Goal: Information Seeking & Learning: Find specific fact

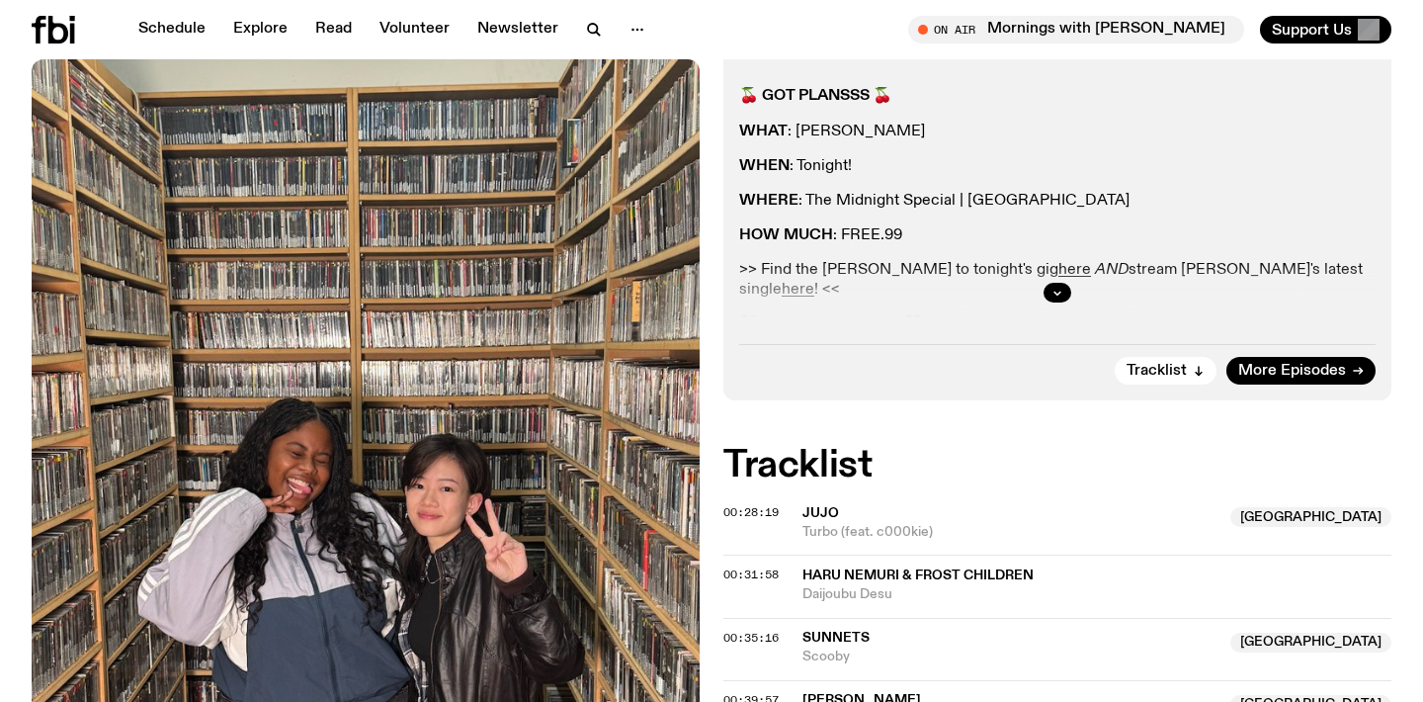
scroll to position [384, 0]
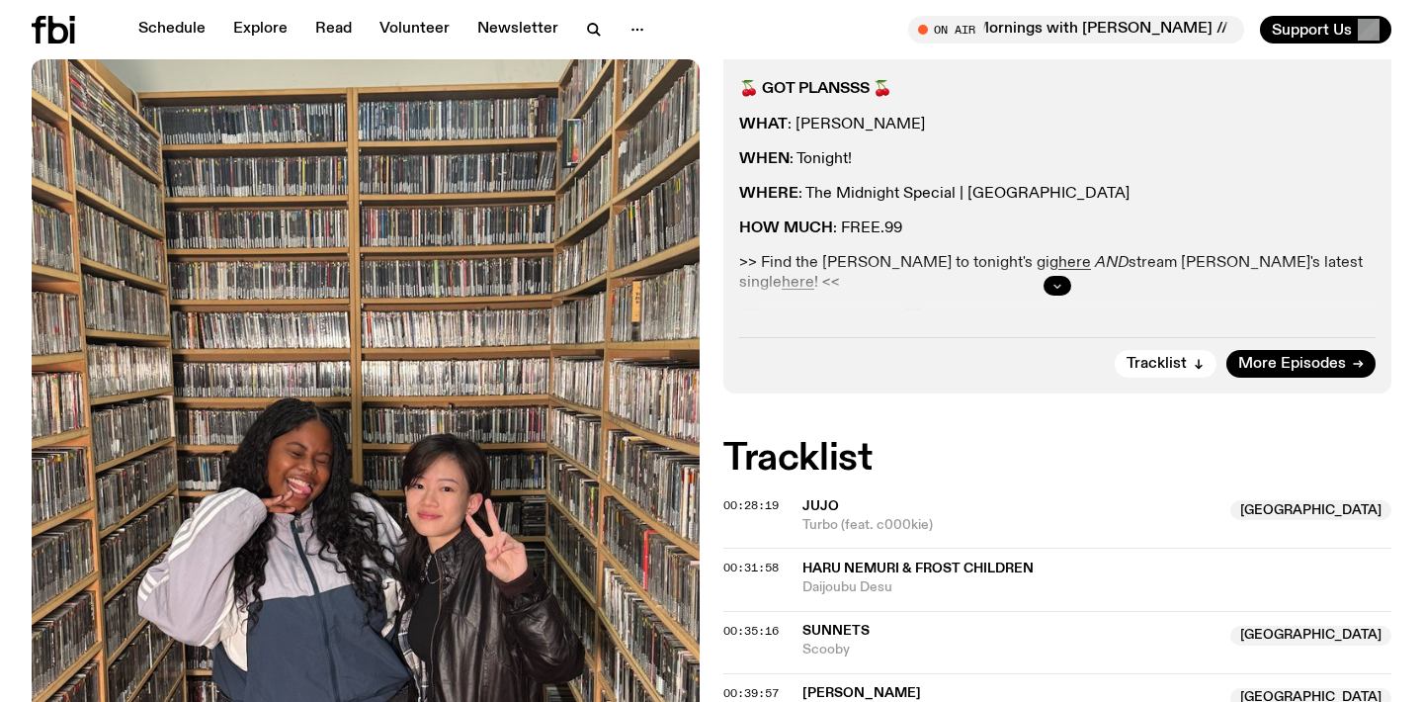
click at [1055, 285] on icon "button" at bounding box center [1057, 286] width 12 height 12
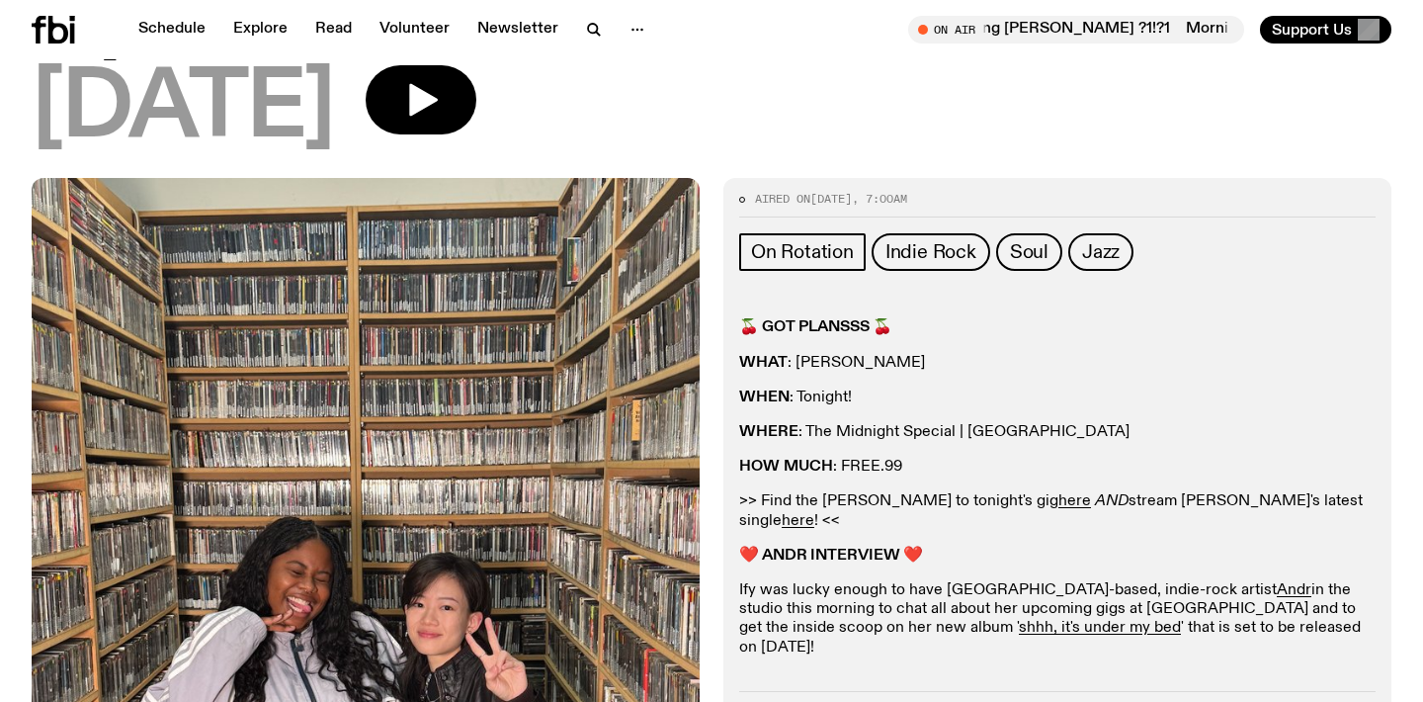
scroll to position [150, 0]
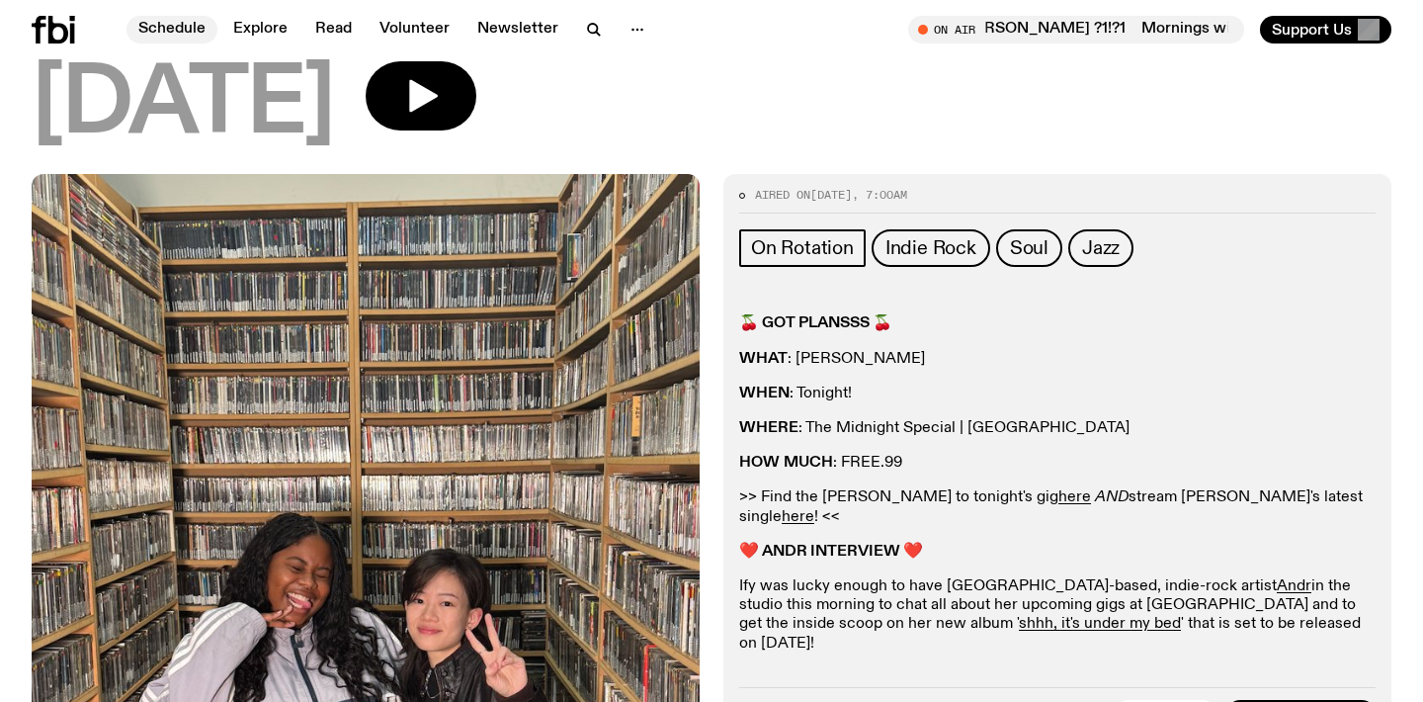
click at [178, 35] on link "Schedule" at bounding box center [171, 30] width 91 height 28
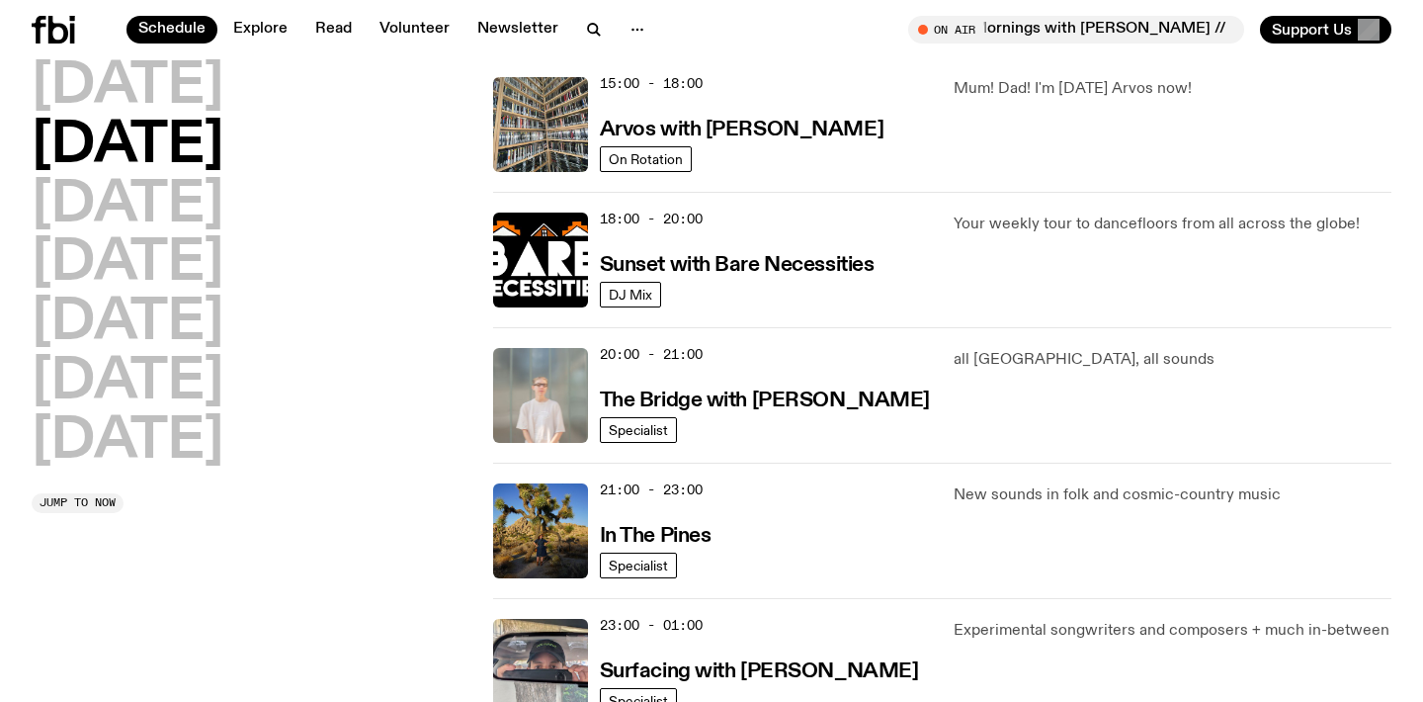
scroll to position [729, 0]
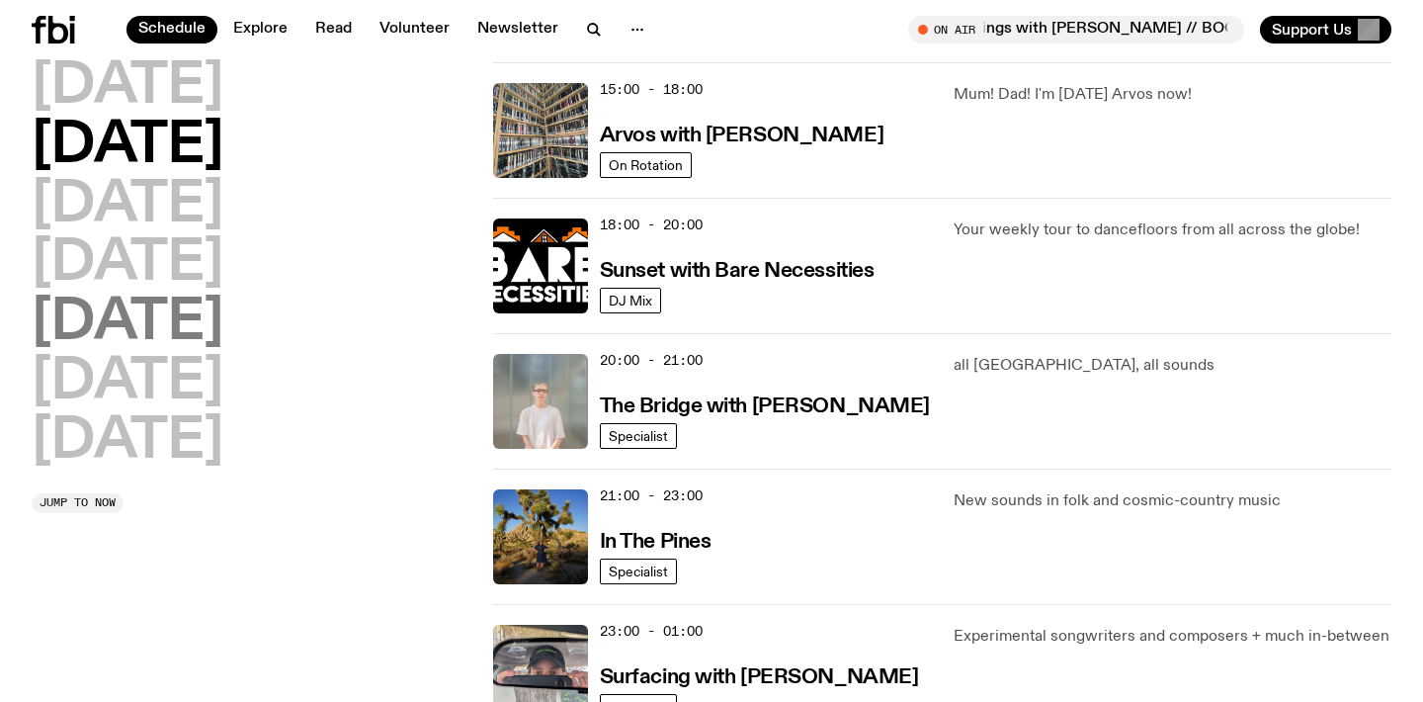
click at [183, 335] on h2 "[DATE]" at bounding box center [128, 322] width 192 height 55
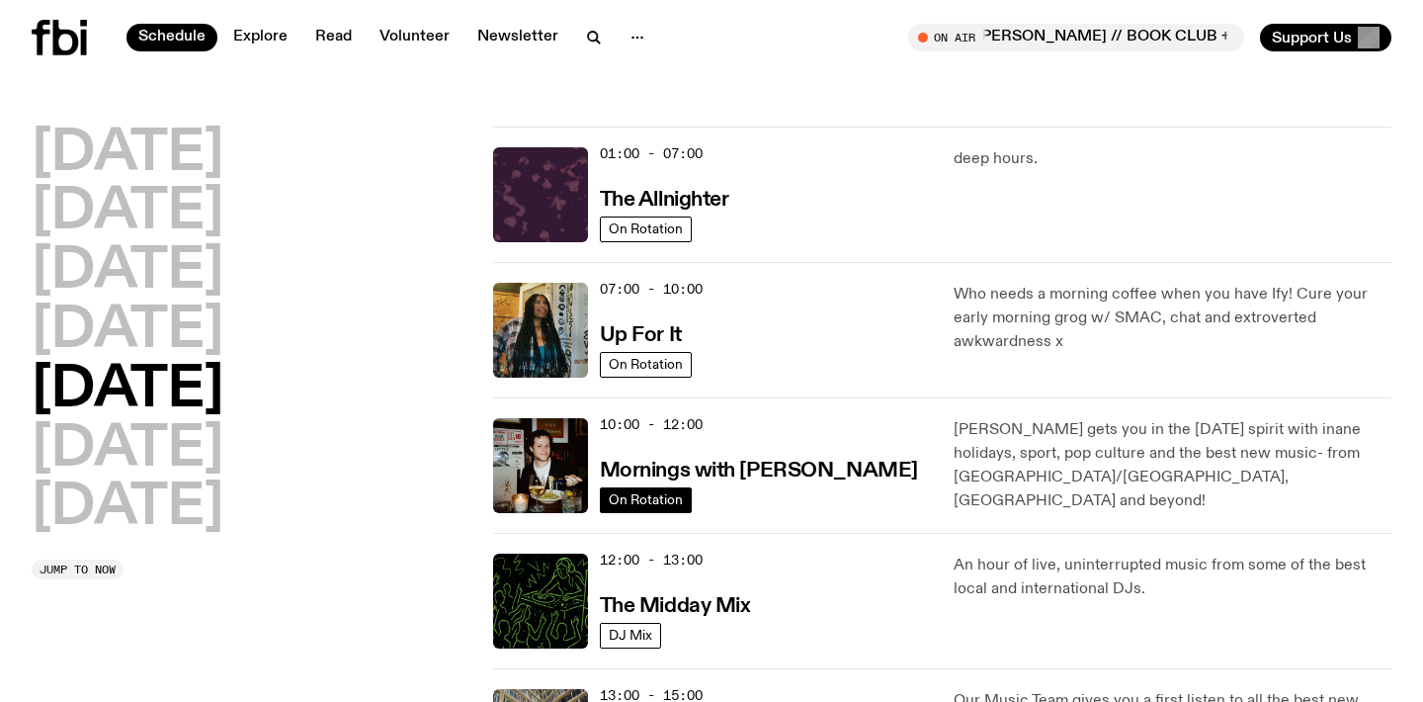
scroll to position [0, 0]
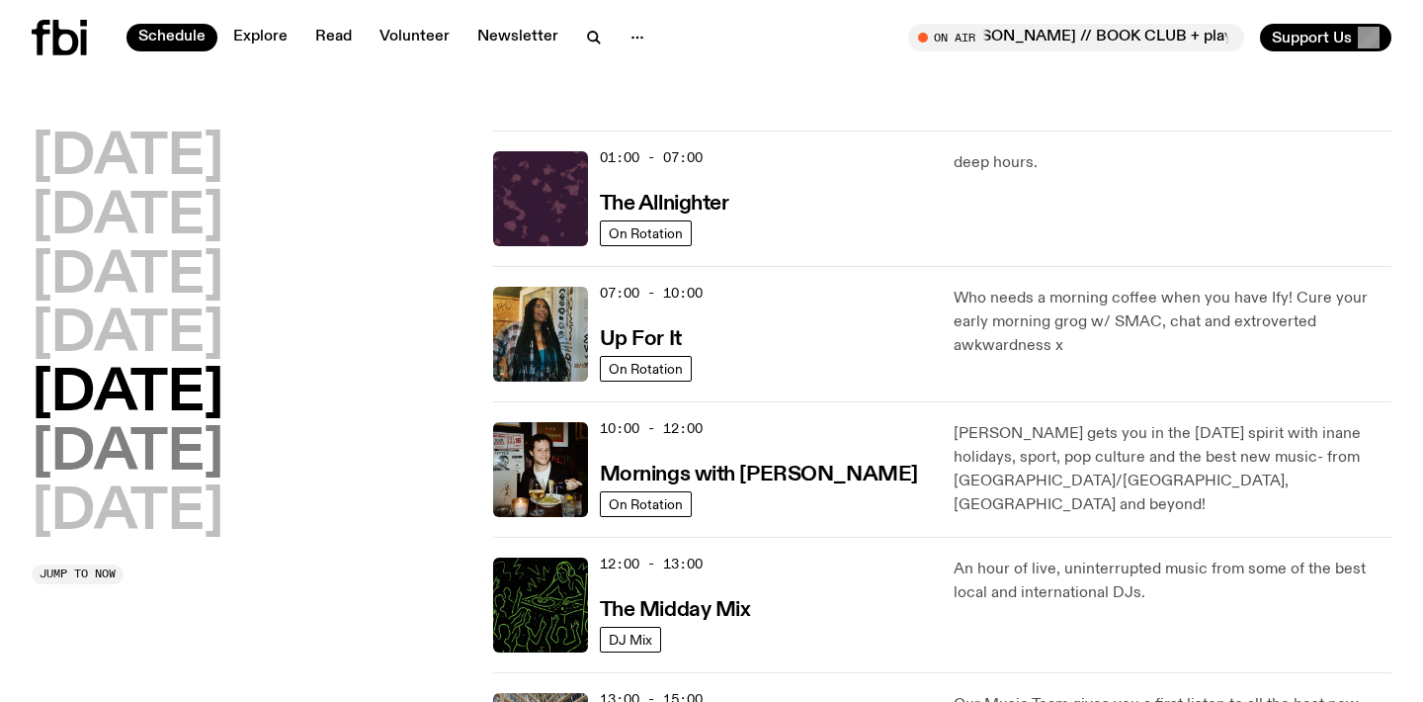
click at [169, 454] on h2 "[DATE]" at bounding box center [128, 453] width 192 height 55
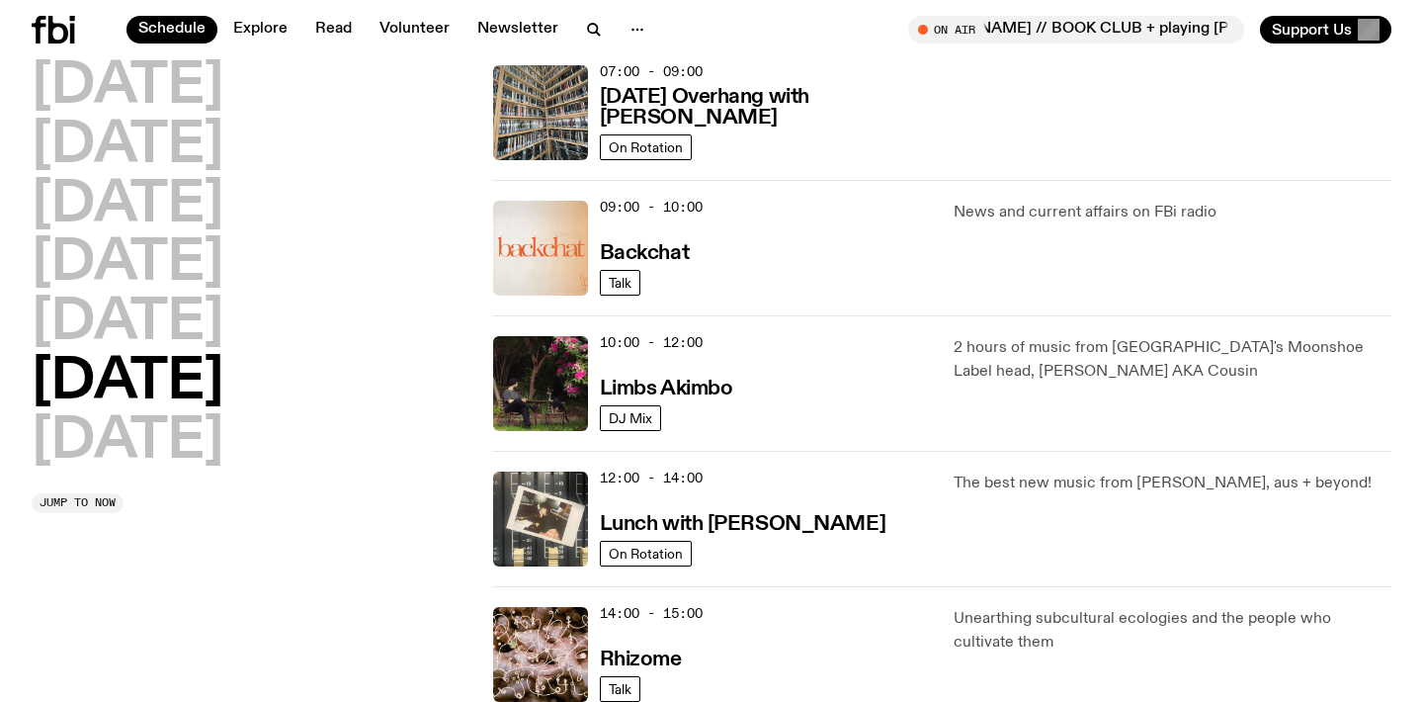
scroll to position [213, 0]
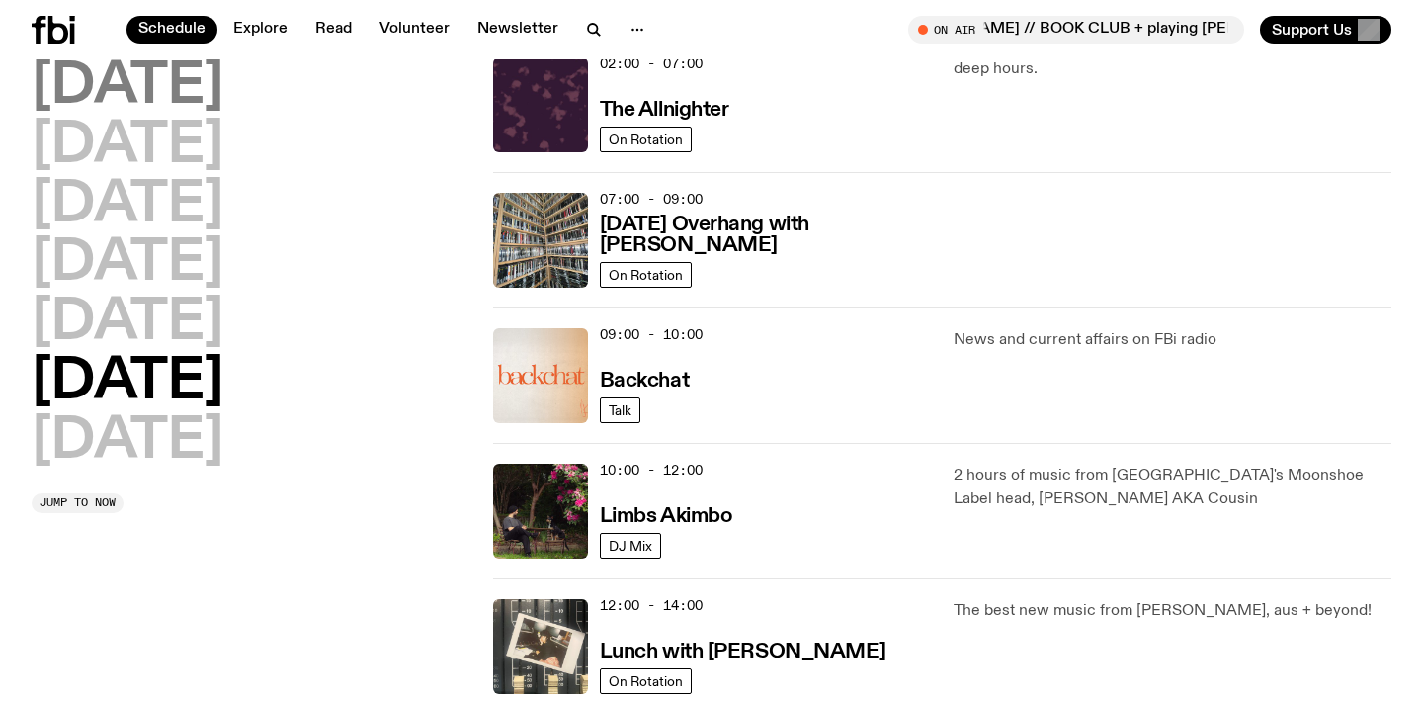
click at [182, 79] on h2 "[DATE]" at bounding box center [128, 86] width 192 height 55
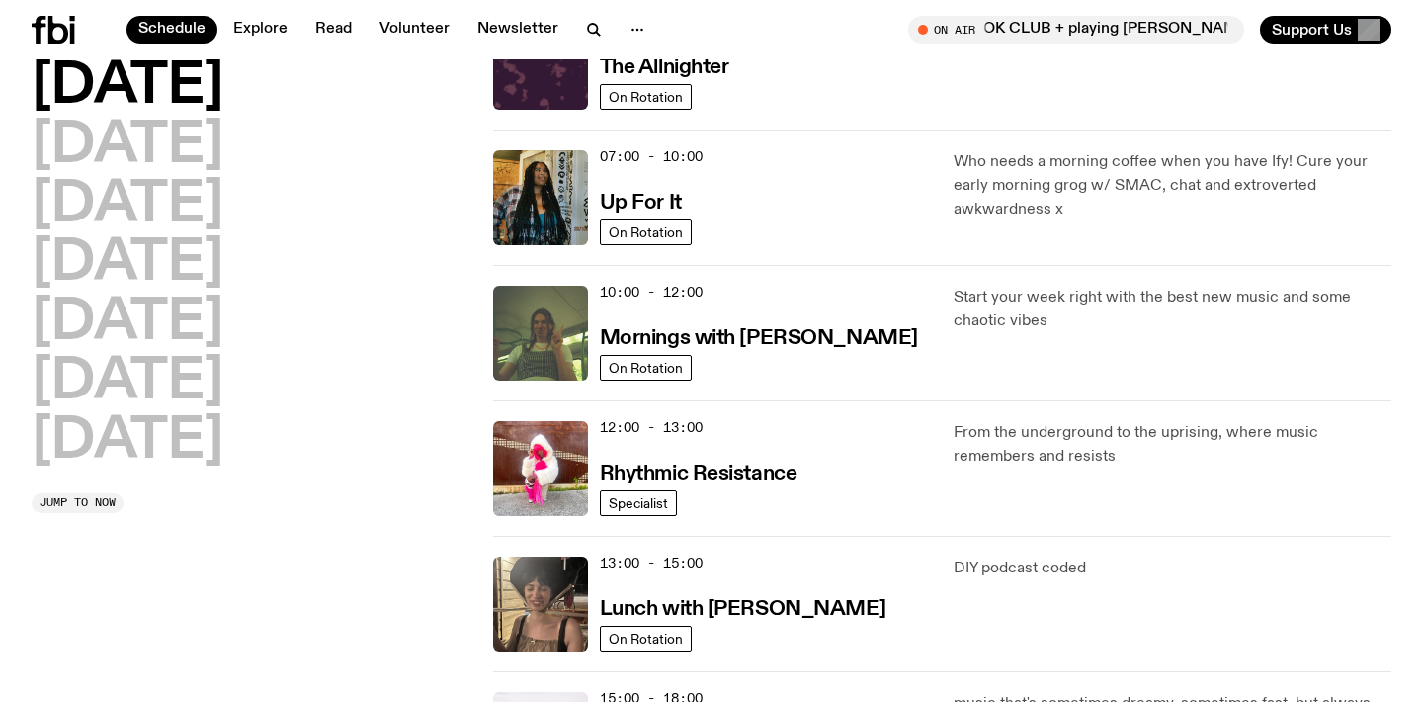
scroll to position [122, 0]
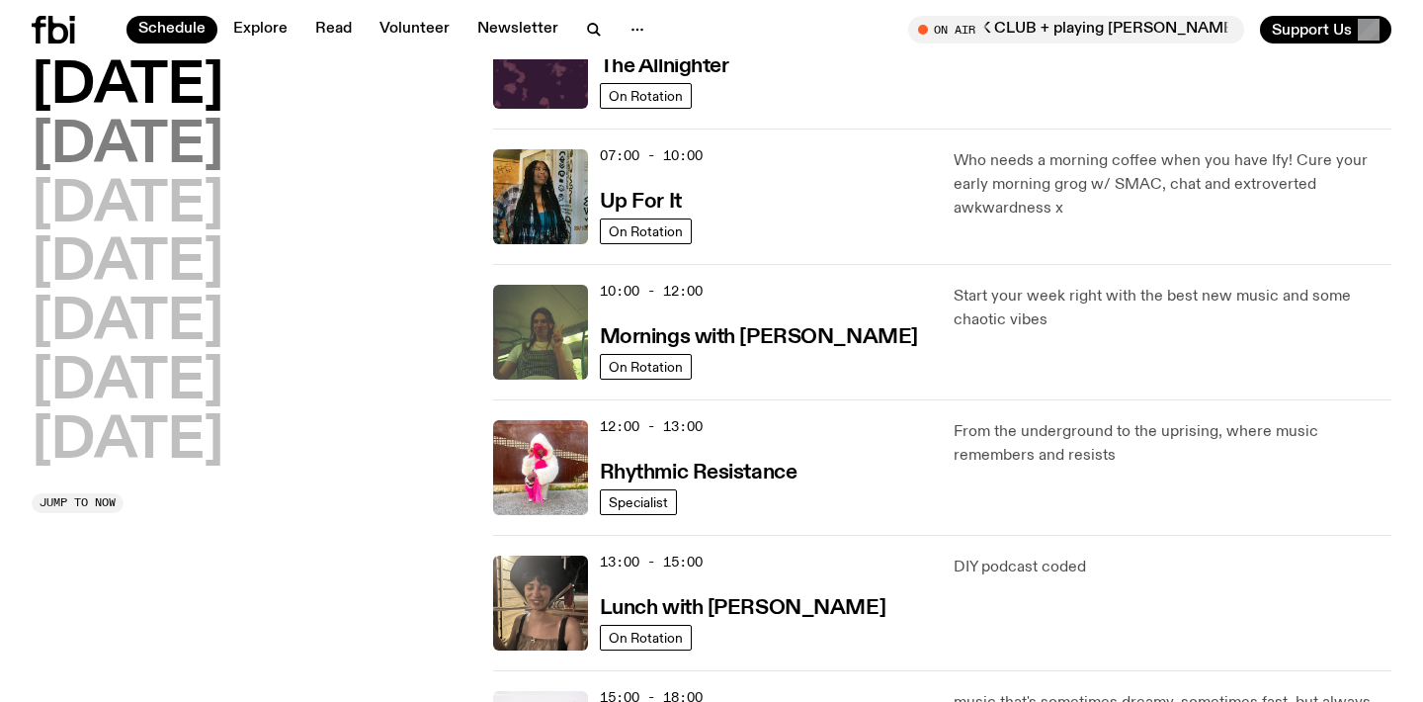
click at [217, 138] on h2 "[DATE]" at bounding box center [128, 146] width 192 height 55
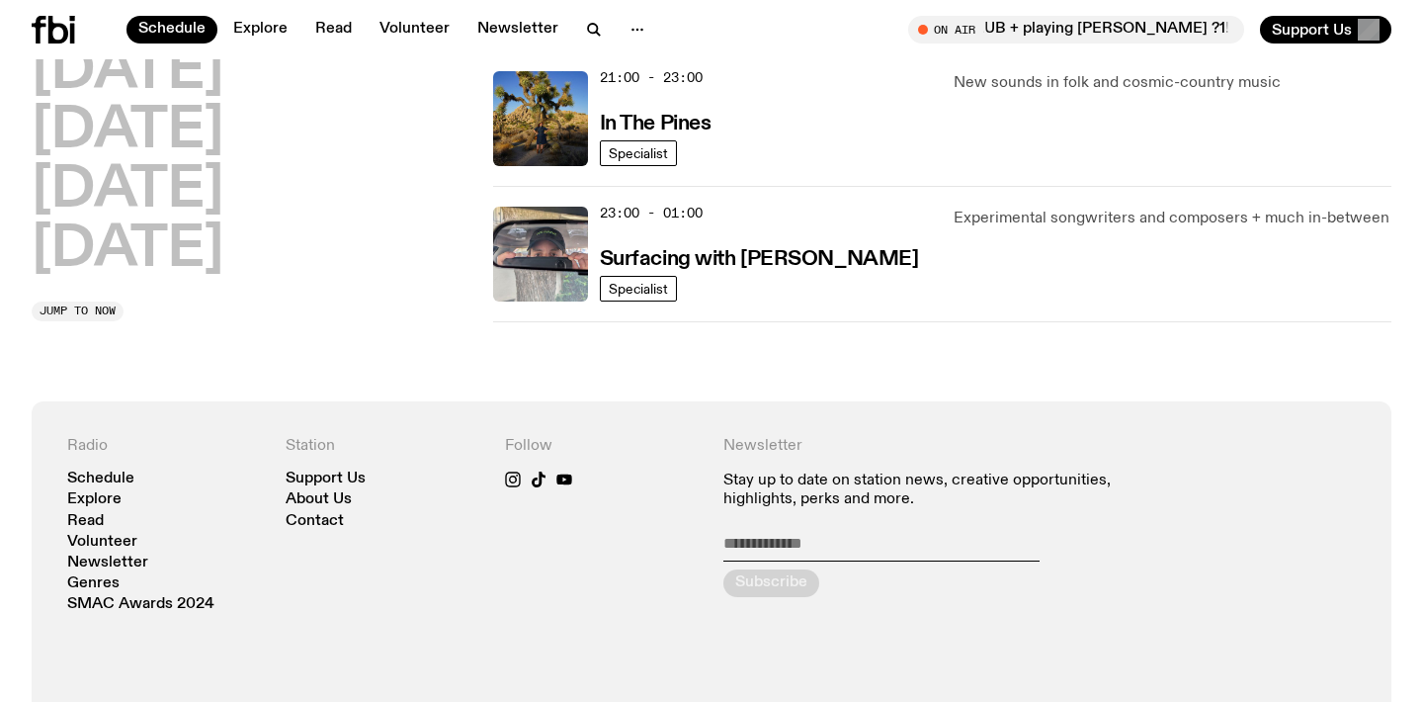
scroll to position [1134, 0]
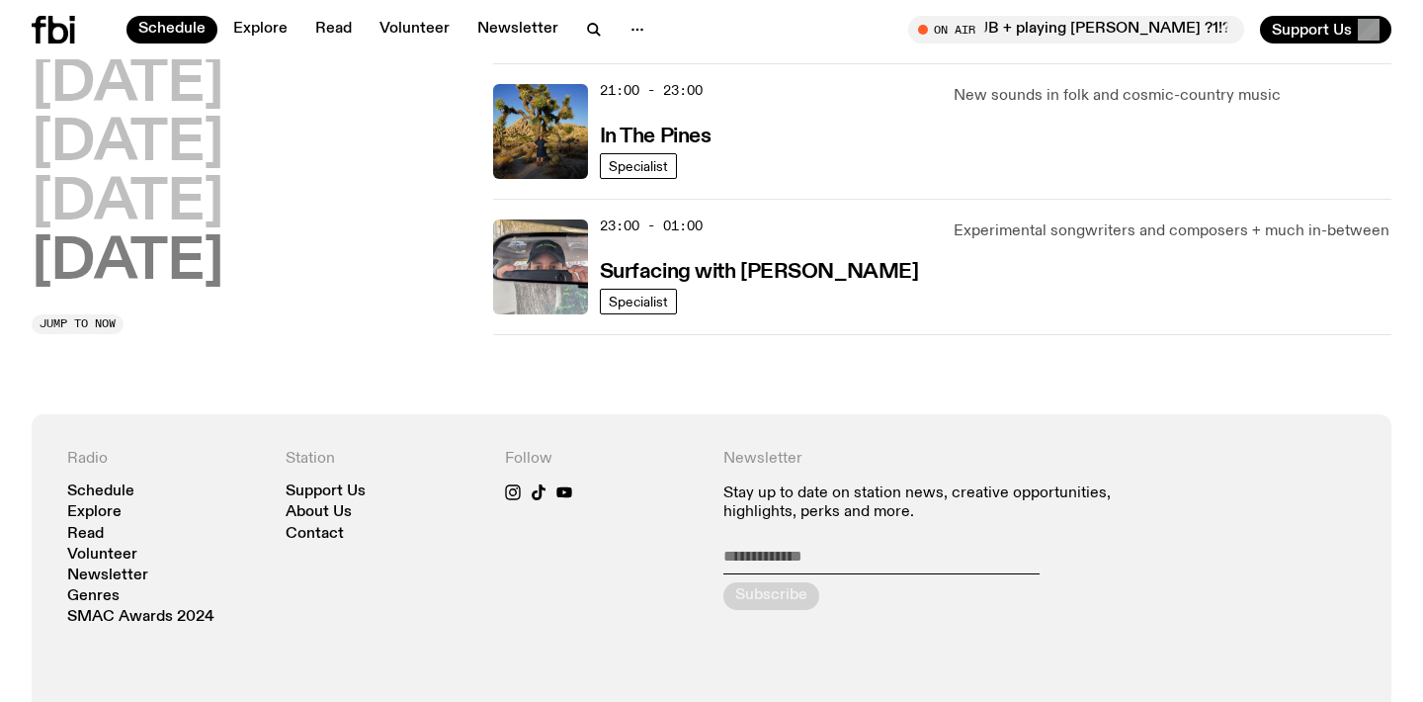
click at [158, 272] on h2 "[DATE]" at bounding box center [128, 262] width 192 height 55
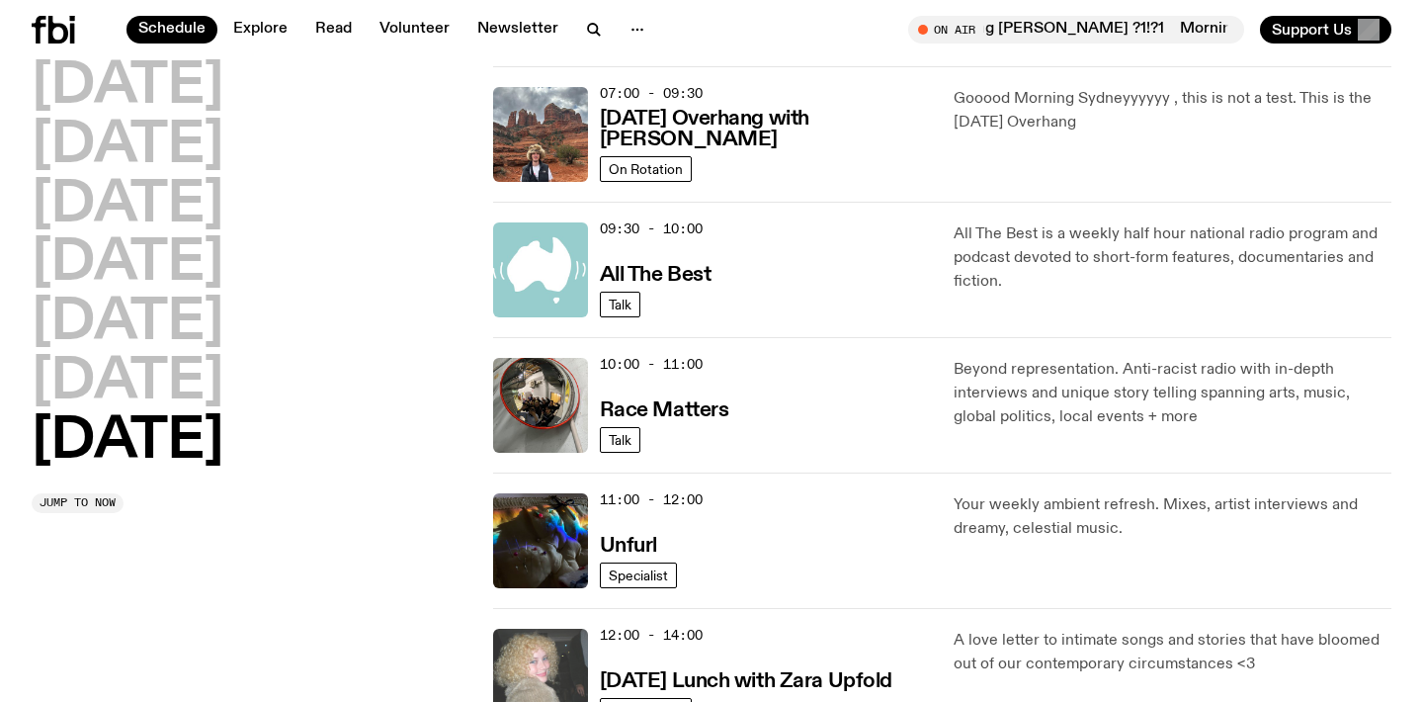
scroll to position [0, 0]
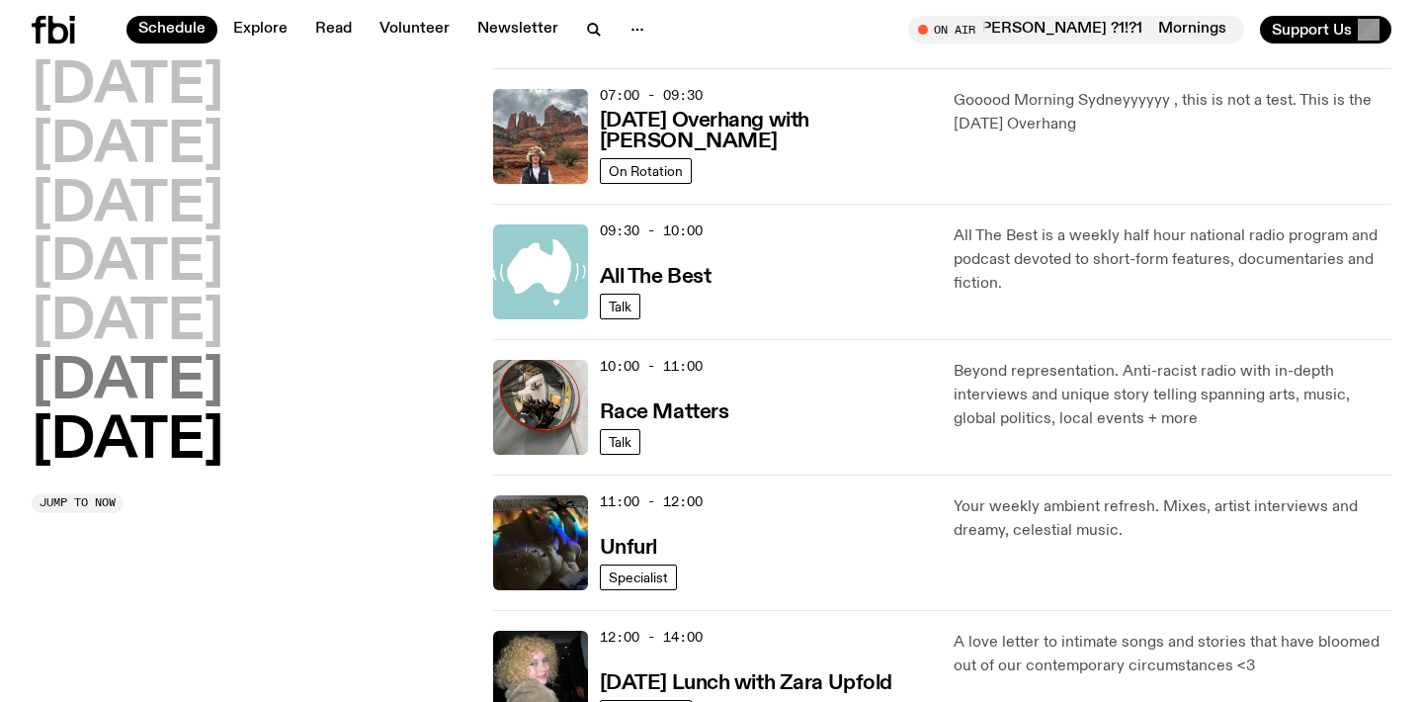
click at [148, 380] on h2 "[DATE]" at bounding box center [128, 382] width 192 height 55
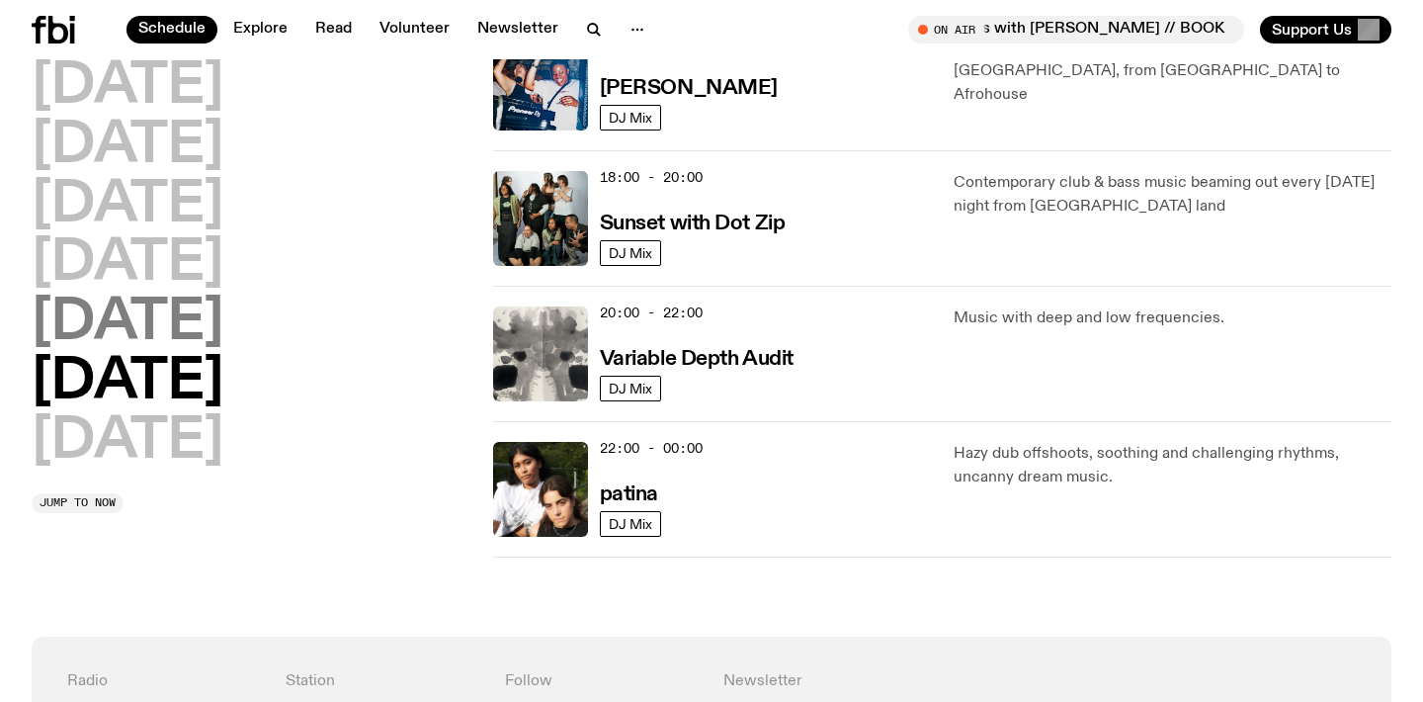
click at [182, 321] on h2 "[DATE]" at bounding box center [128, 322] width 192 height 55
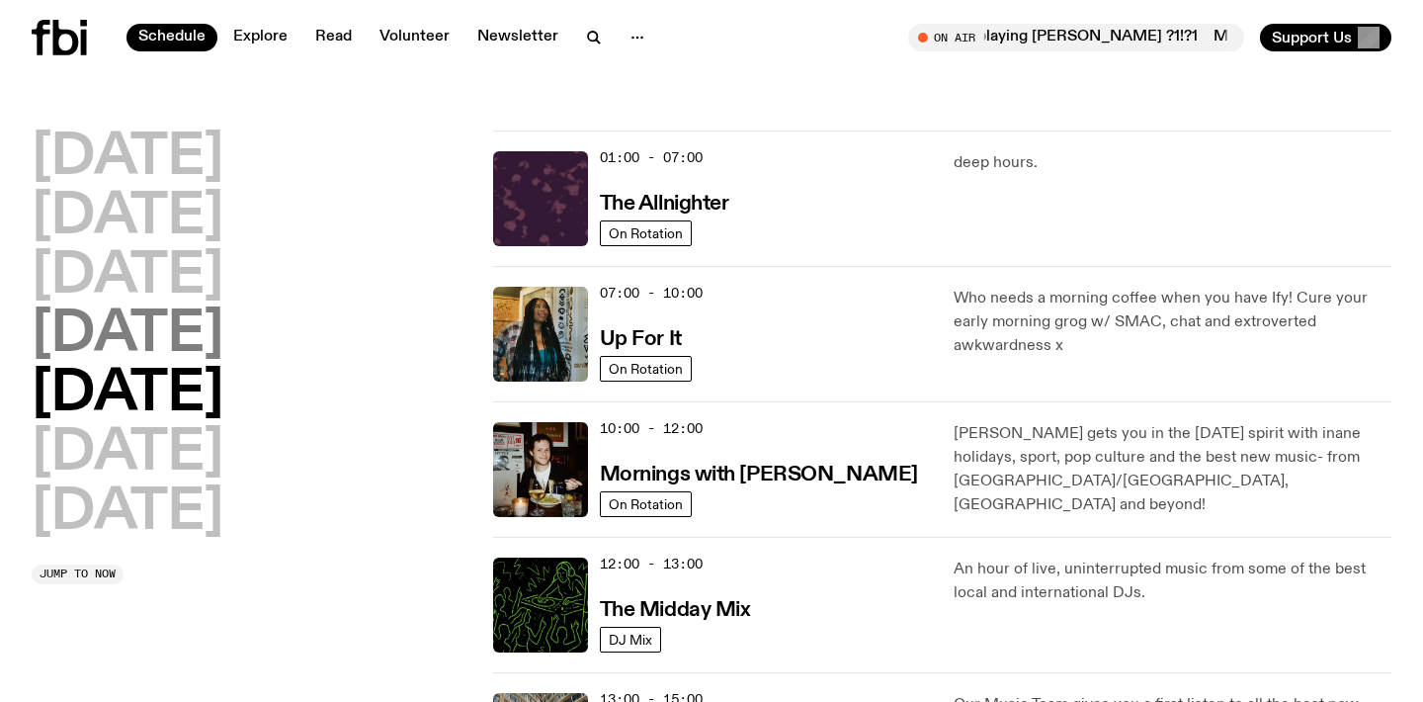
click at [197, 343] on h2 "[DATE]" at bounding box center [128, 334] width 192 height 55
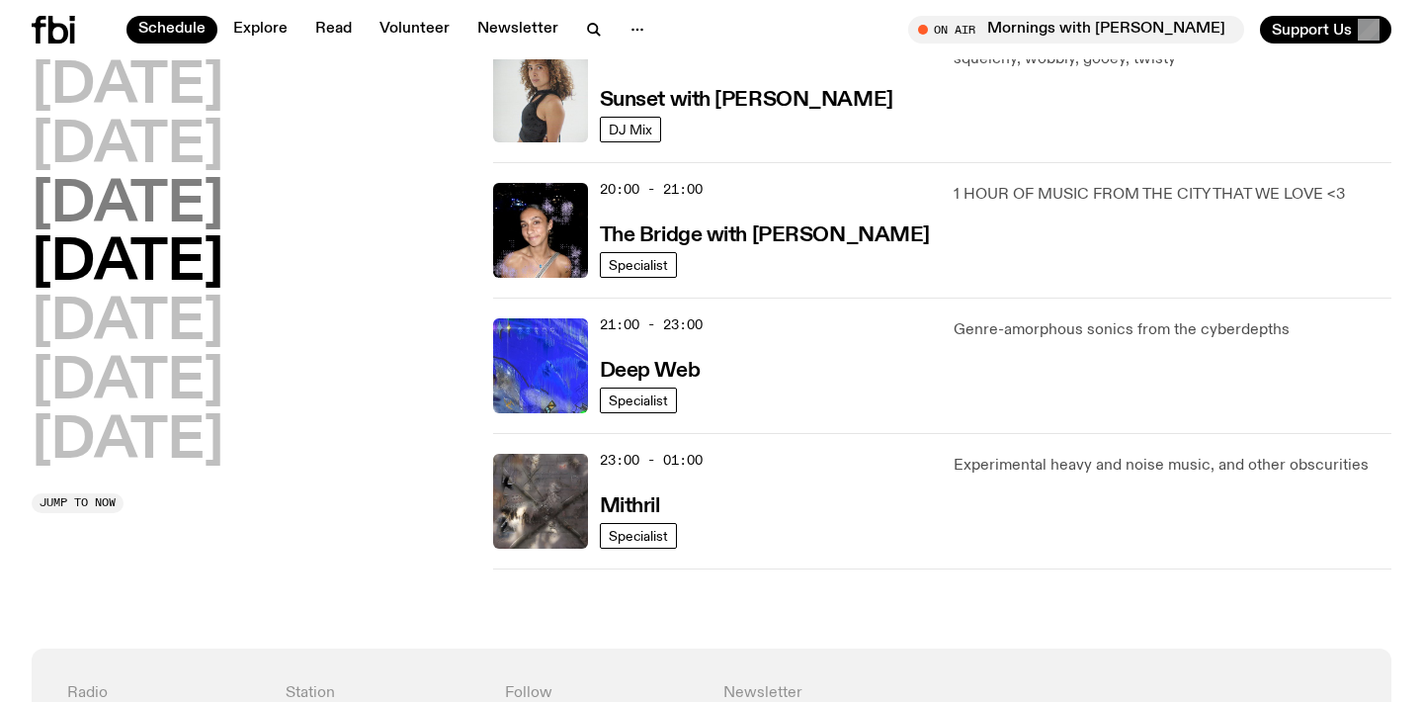
click at [223, 214] on h2 "[DATE]" at bounding box center [128, 205] width 192 height 55
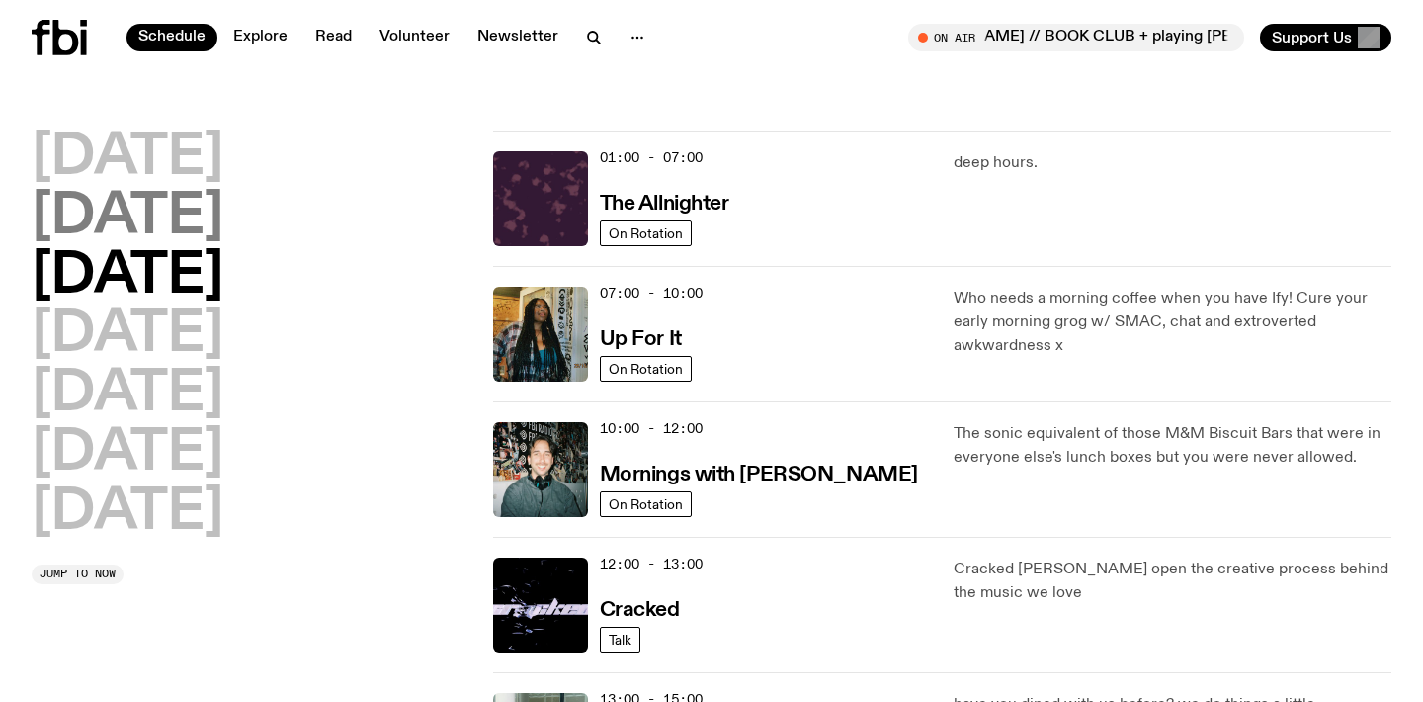
click at [194, 222] on h2 "[DATE]" at bounding box center [128, 217] width 192 height 55
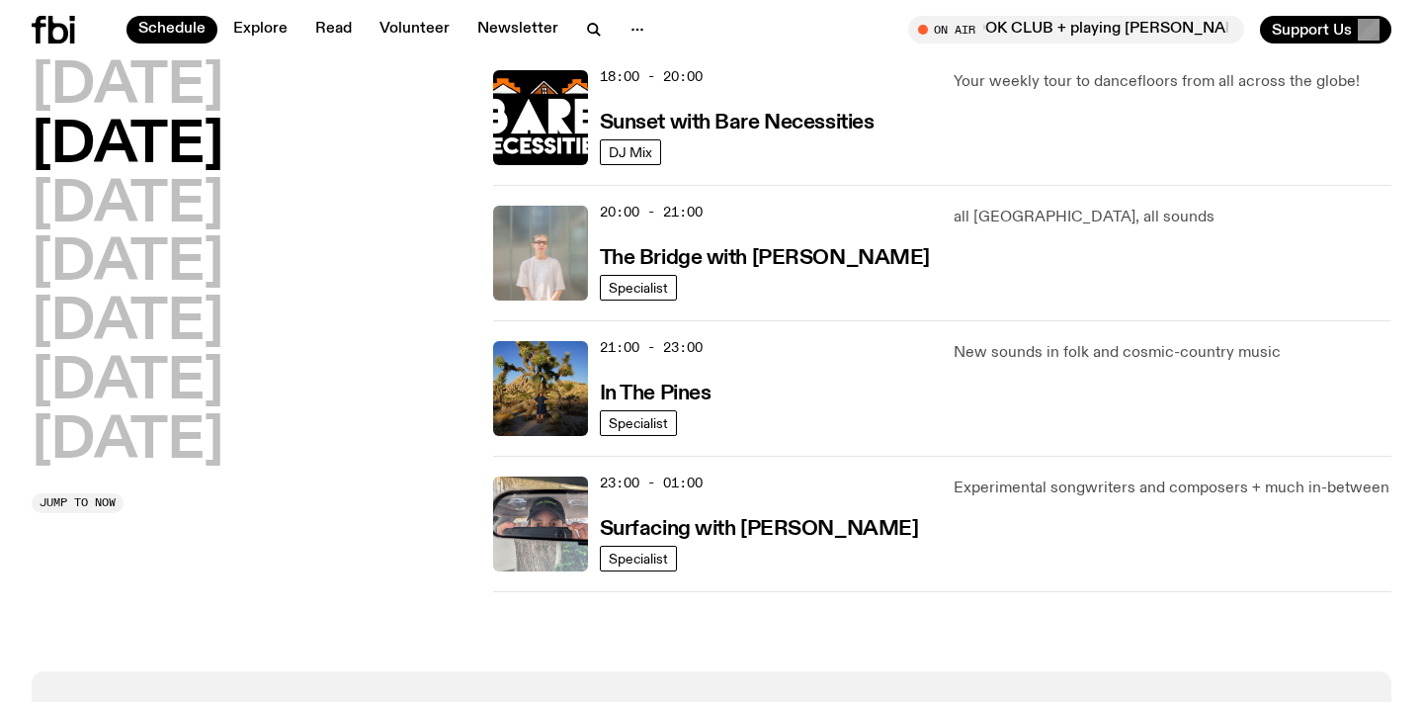
scroll to position [878, 0]
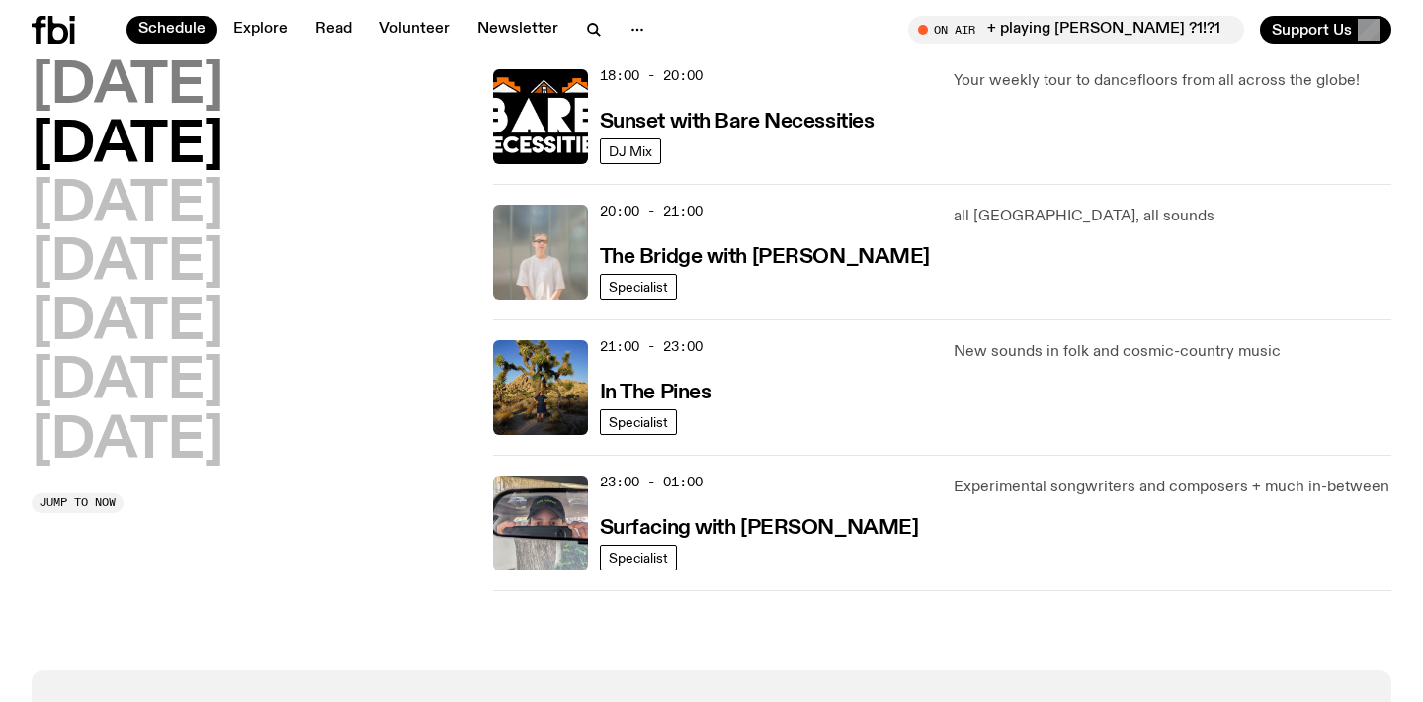
click at [175, 109] on h2 "[DATE]" at bounding box center [128, 86] width 192 height 55
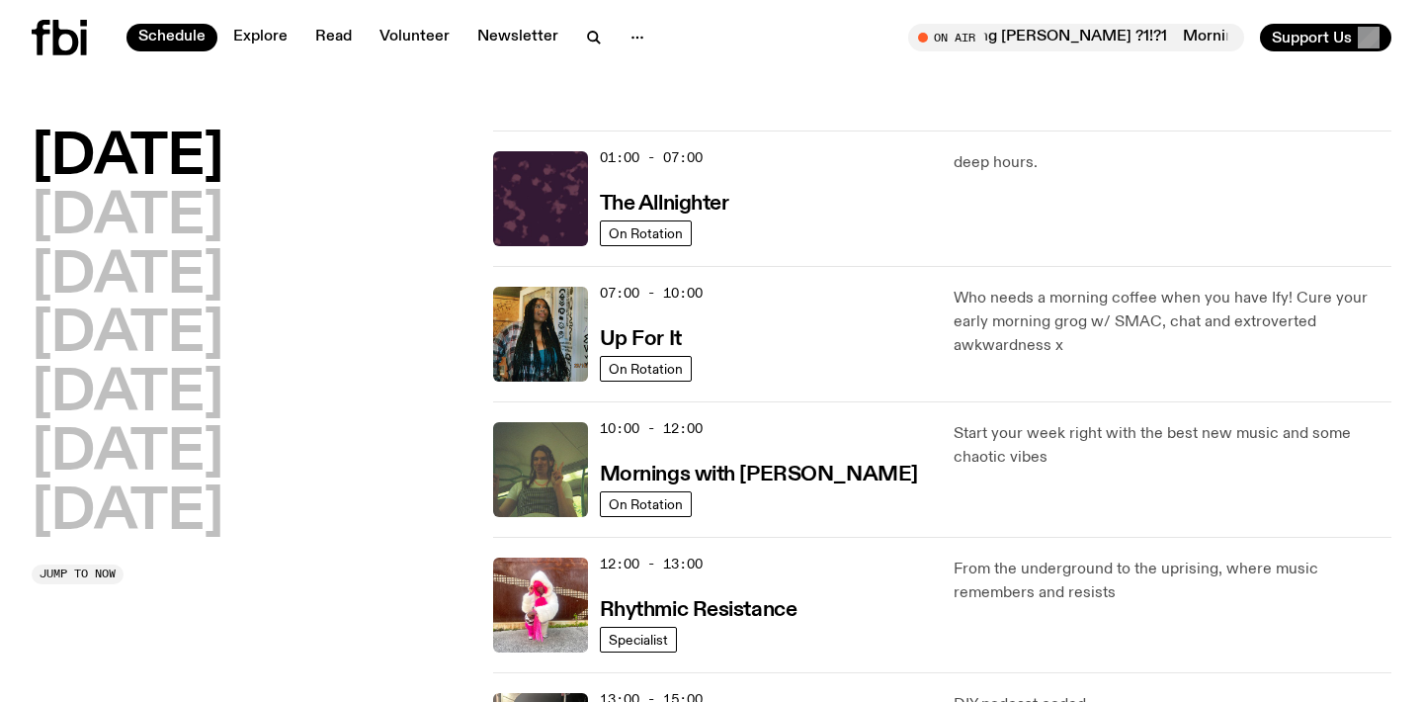
scroll to position [-1, 0]
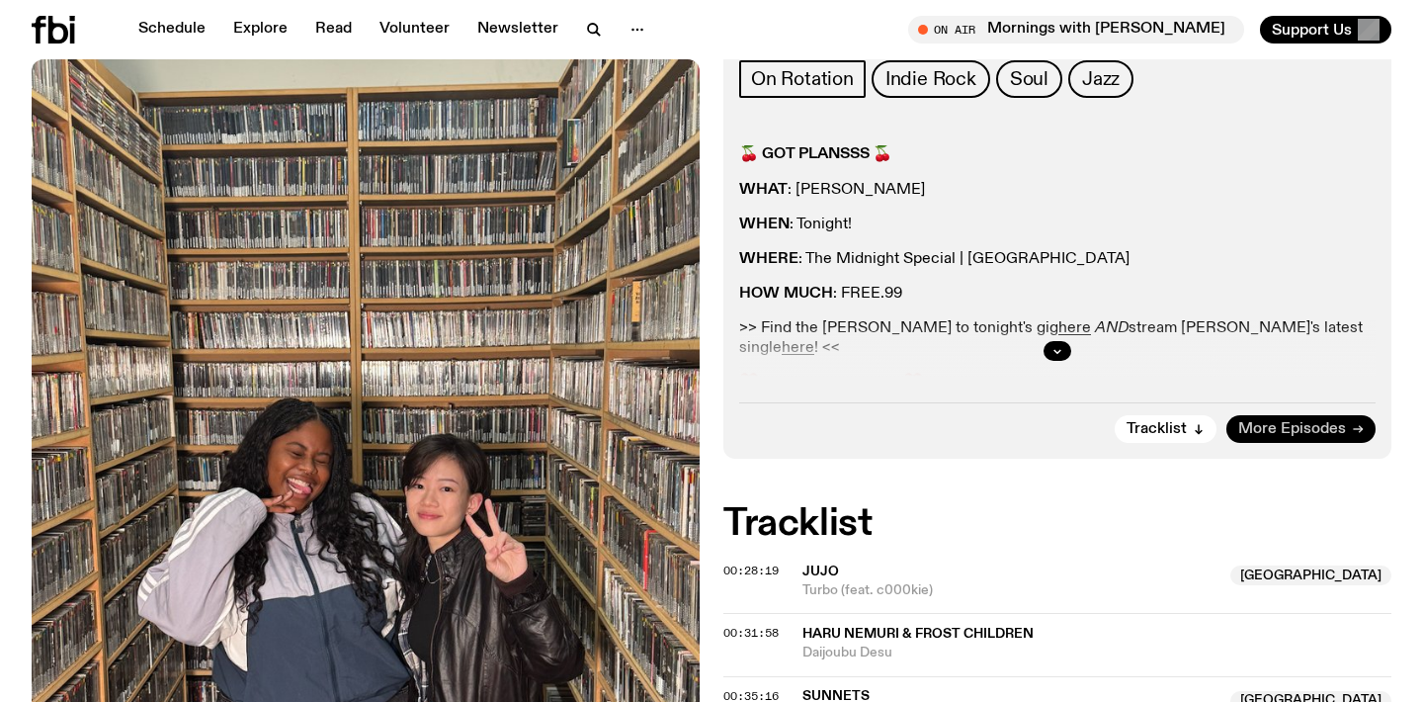
click at [1288, 441] on link "More Episodes" at bounding box center [1300, 429] width 149 height 28
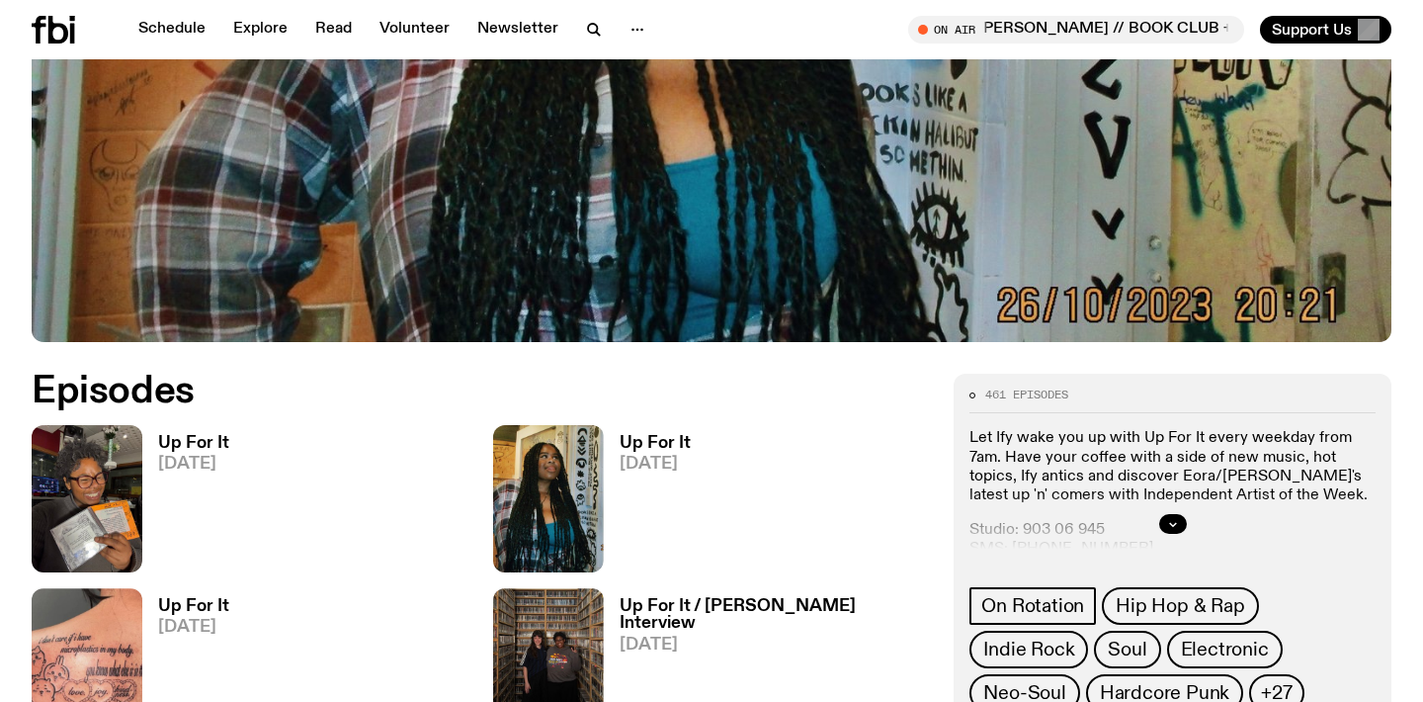
scroll to position [647, 0]
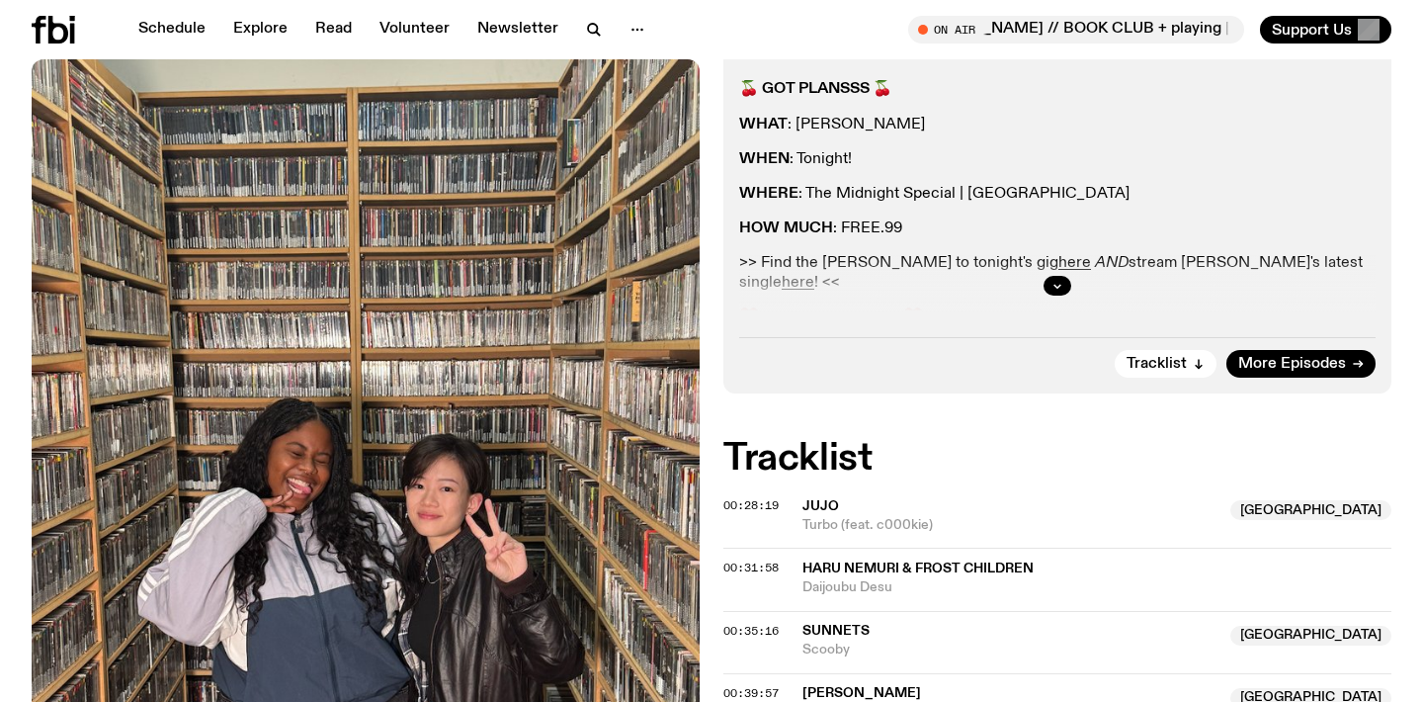
scroll to position [385, 0]
drag, startPoint x: 904, startPoint y: 122, endPoint x: 799, endPoint y: 125, distance: 104.8
click at [799, 125] on p "WHAT : [PERSON_NAME]" at bounding box center [1057, 124] width 636 height 19
click at [913, 139] on div "🍒 GOT PLANSSS 🍒 WHAT : [PERSON_NAME] WHEN : Tonight! WHERE : The Midnight Speci…" at bounding box center [1057, 275] width 636 height 392
drag, startPoint x: 907, startPoint y: 126, endPoint x: 796, endPoint y: 126, distance: 110.7
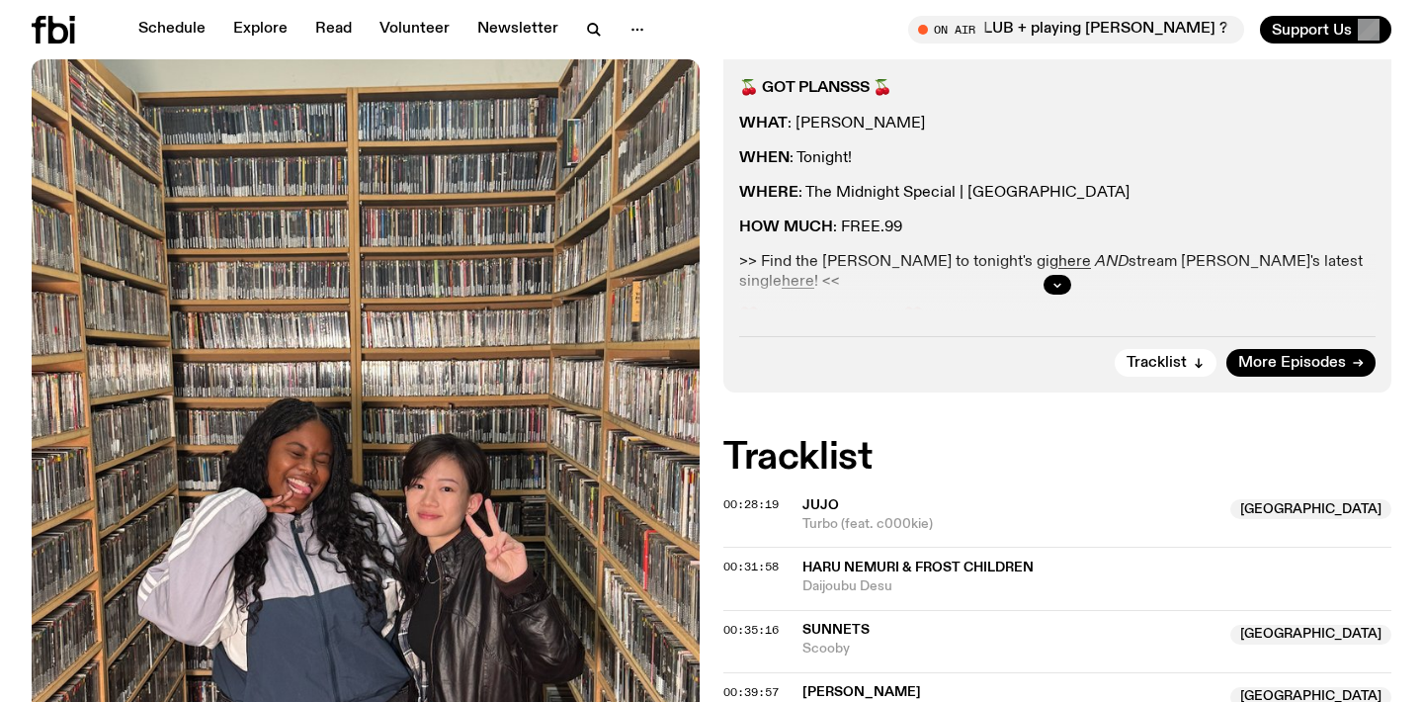
click at [796, 126] on p "WHAT : [PERSON_NAME]" at bounding box center [1057, 124] width 636 height 19
copy p "[PERSON_NAME]"
click at [1286, 367] on span "More Episodes" at bounding box center [1292, 363] width 108 height 15
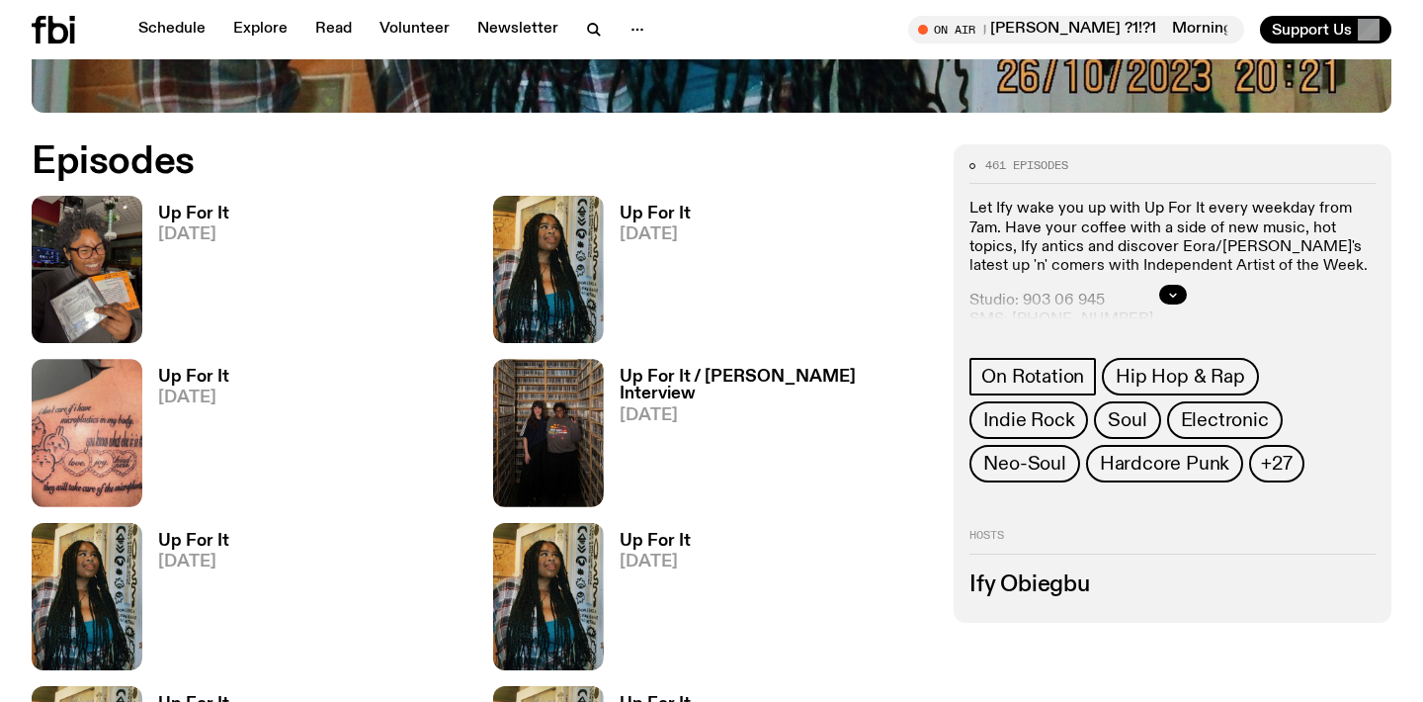
scroll to position [890, 0]
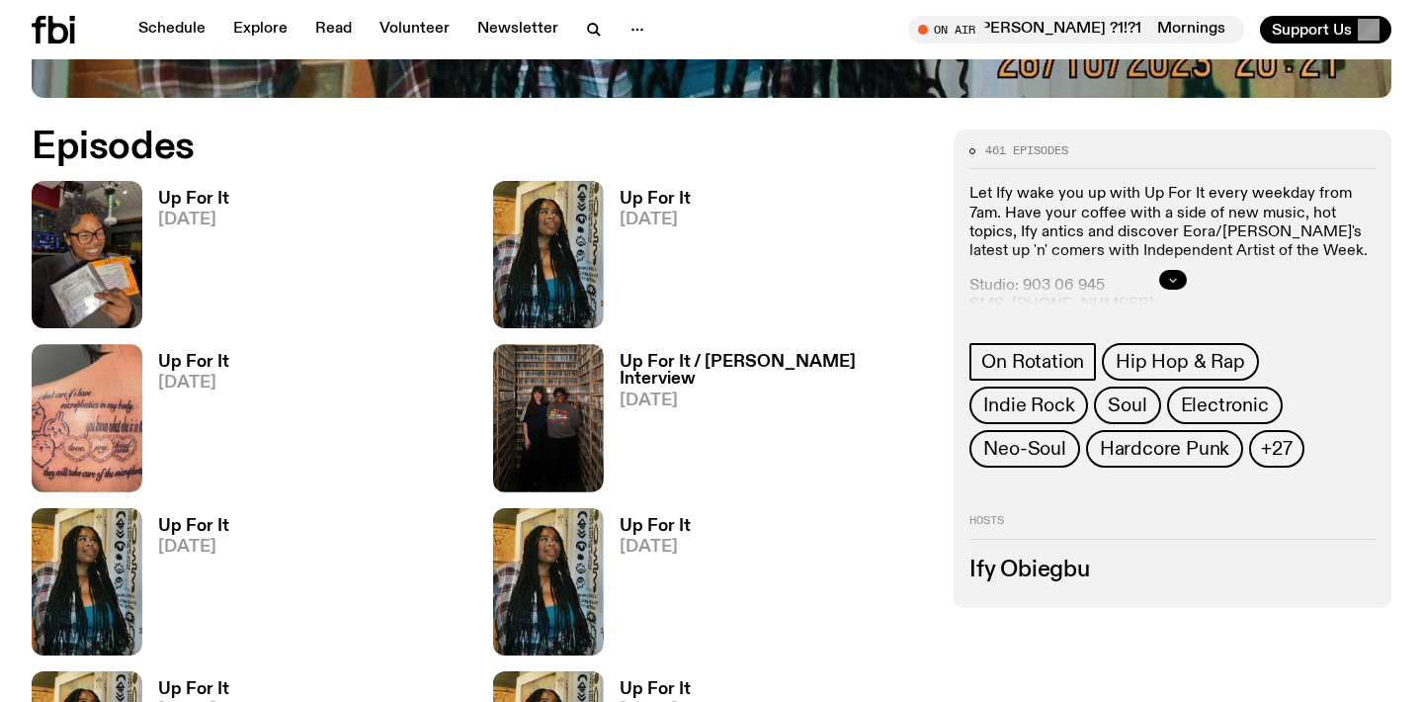
click at [1168, 284] on icon "button" at bounding box center [1173, 280] width 12 height 12
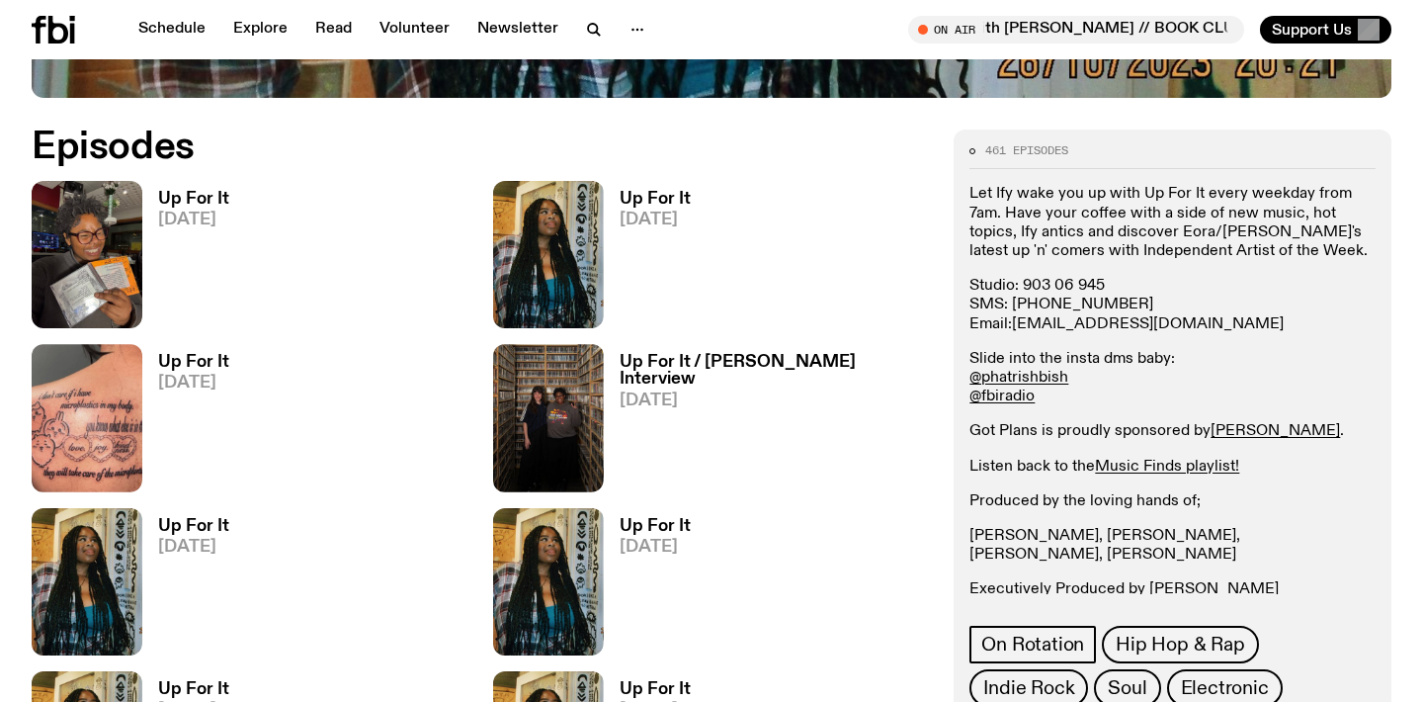
drag, startPoint x: 1147, startPoint y: 324, endPoint x: 1016, endPoint y: 326, distance: 131.4
click at [1016, 326] on p "Studio: [PHONE_NUMBER] SMS: [PHONE_NUMBER] Email: [EMAIL_ADDRESS][DOMAIN_NAME]" at bounding box center [1172, 305] width 406 height 57
copy p "Email: [EMAIL_ADDRESS][DOMAIN_NAME]"
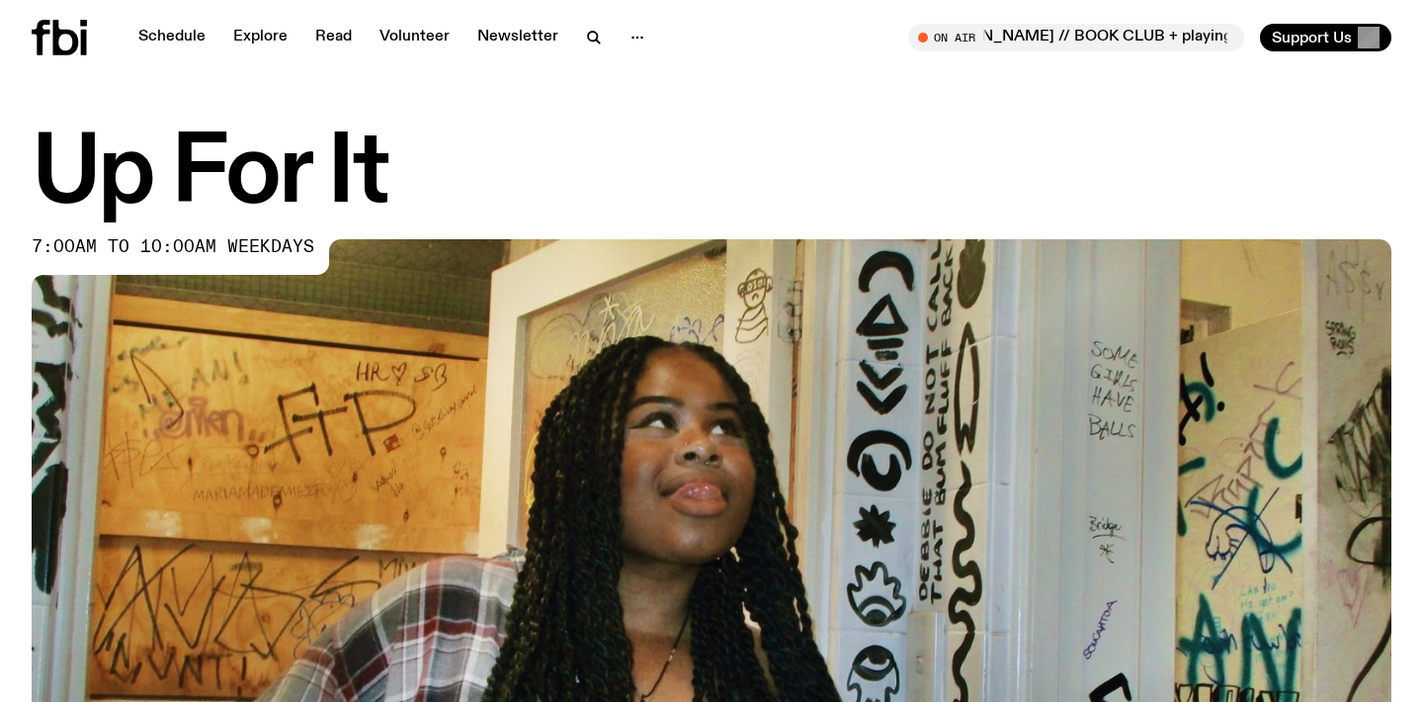
scroll to position [0, 0]
